Goal: Find specific page/section: Find specific page/section

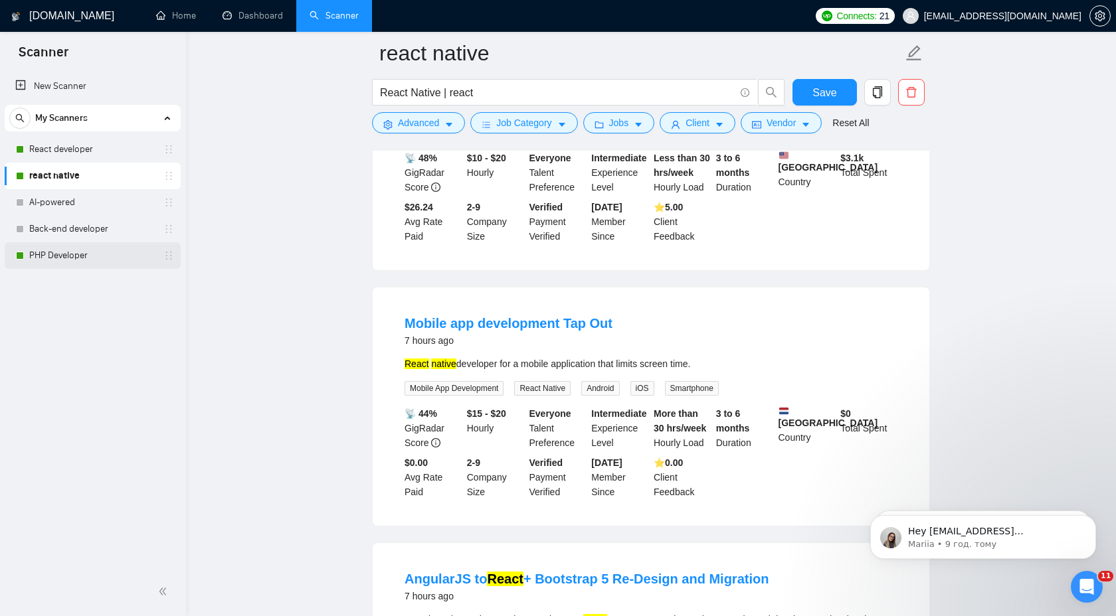
click at [118, 262] on link "PHP Developer" at bounding box center [92, 255] width 126 height 27
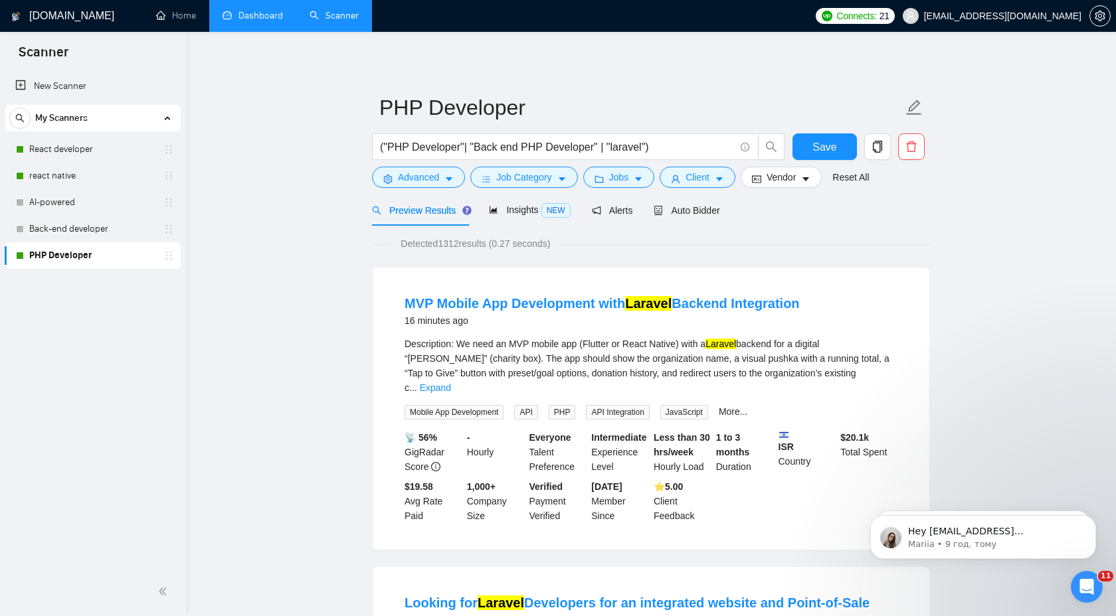
click at [238, 17] on link "Dashboard" at bounding box center [252, 15] width 60 height 11
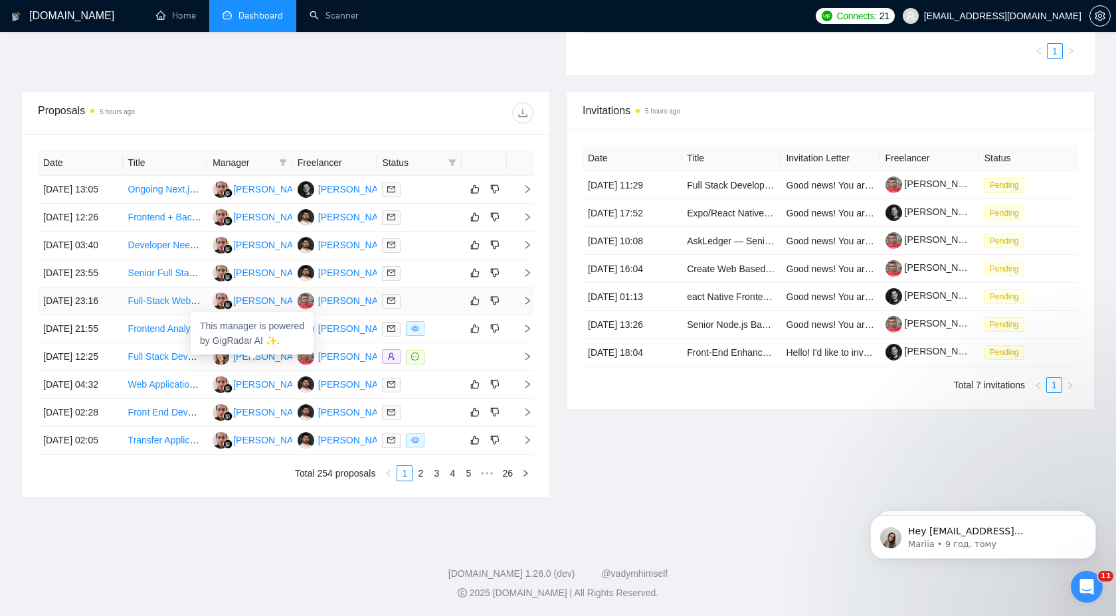
scroll to position [428, 0]
click at [422, 481] on link "2" at bounding box center [420, 473] width 15 height 15
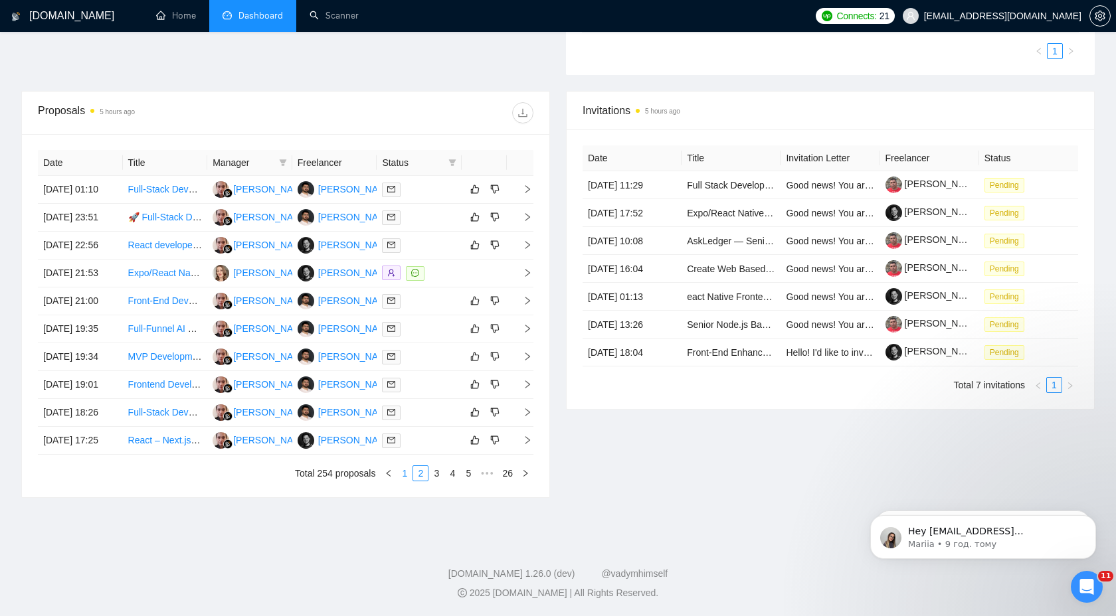
click at [404, 481] on link "1" at bounding box center [404, 473] width 15 height 15
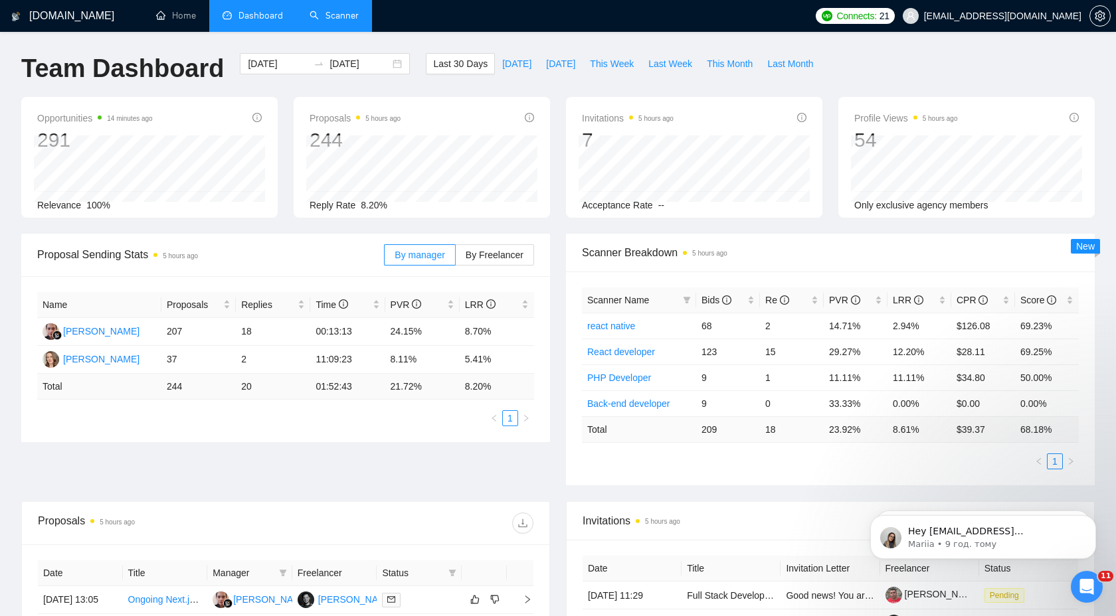
click at [342, 21] on link "Scanner" at bounding box center [333, 15] width 49 height 11
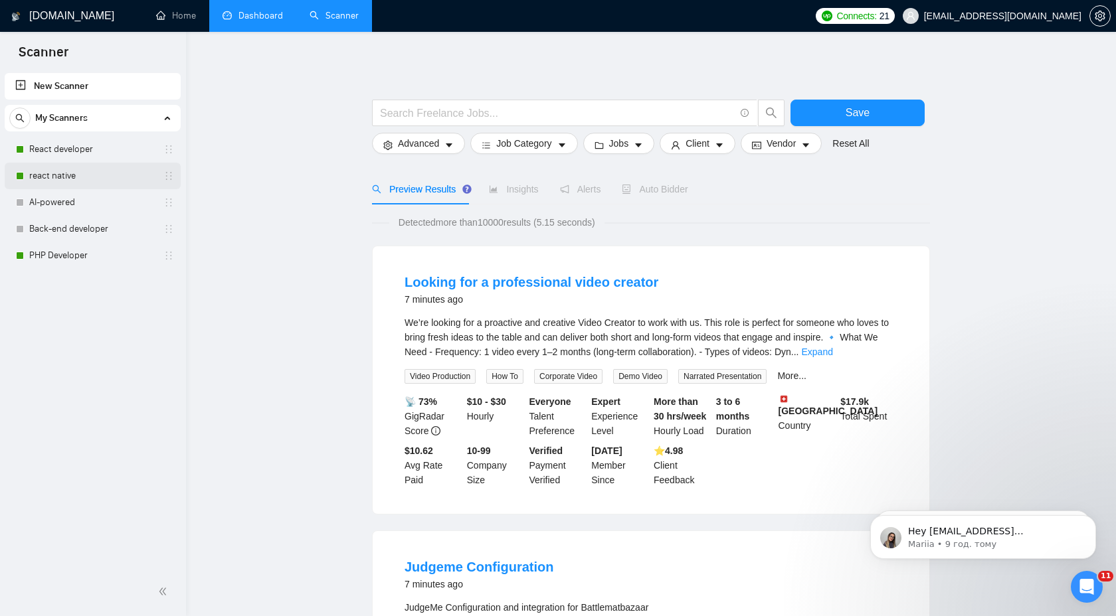
click at [79, 171] on link "react native" at bounding box center [92, 176] width 126 height 27
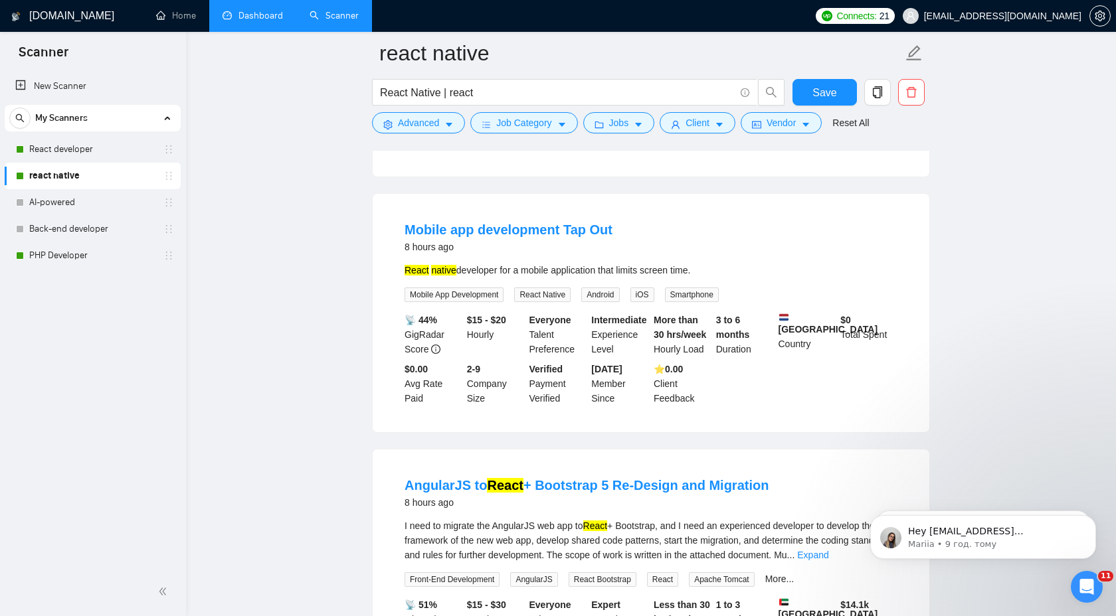
scroll to position [709, 0]
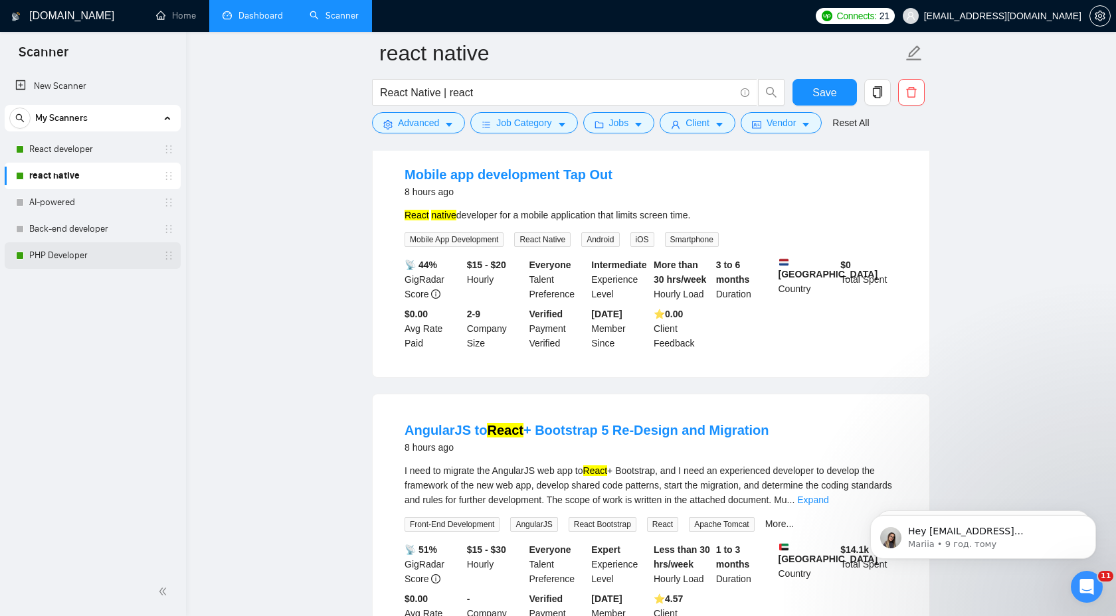
click at [74, 265] on link "PHP Developer" at bounding box center [92, 255] width 126 height 27
